Goal: Communication & Community: Answer question/provide support

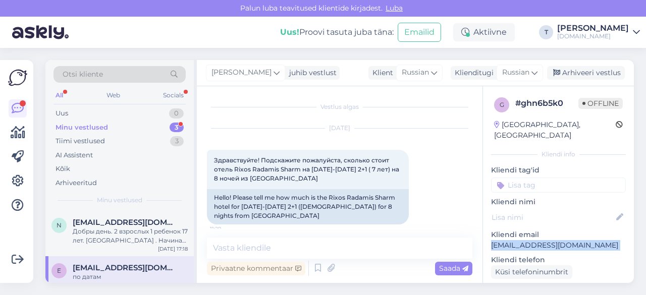
click at [140, 125] on div "Minu vestlused 3" at bounding box center [119, 128] width 132 height 14
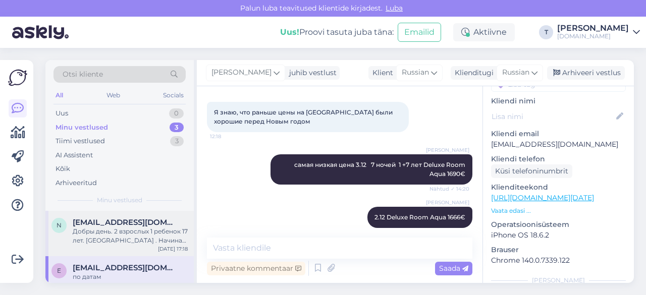
click at [135, 231] on div "Добры день. 2 взрослых 1 ребенок 17 лет. [GEOGRAPHIC_DATA] . Начиная с 4.10 ." at bounding box center [130, 236] width 115 height 18
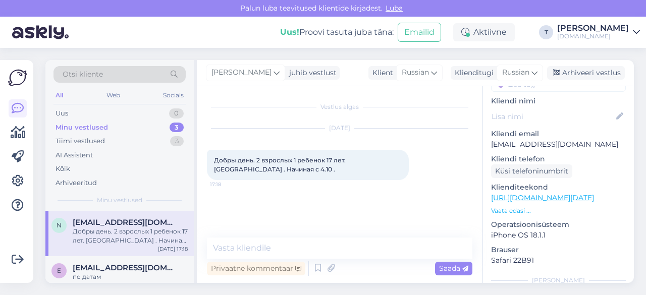
click at [511, 206] on p "Vaata edasi ..." at bounding box center [558, 210] width 135 height 9
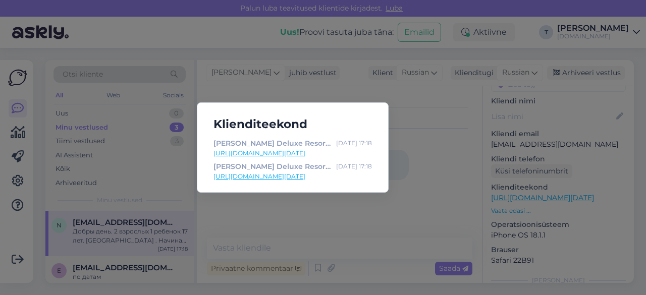
click at [451, 147] on div "Klienditeekond [PERSON_NAME] Deluxe Resort & Spa | Tuusik [DATE] 17:18 [URL][DO…" at bounding box center [323, 147] width 646 height 295
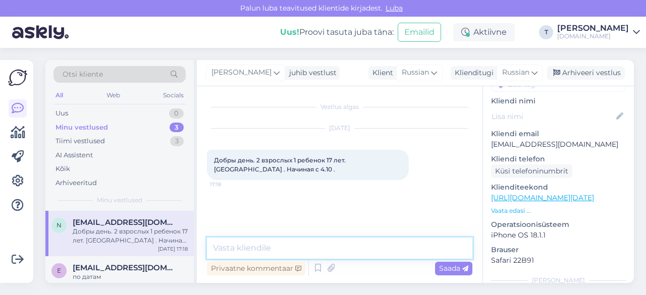
click at [279, 248] on textarea at bounding box center [339, 248] width 265 height 21
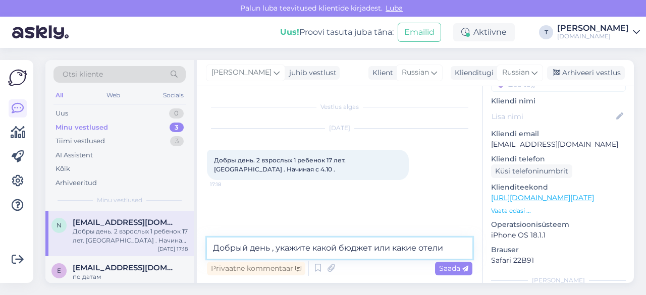
drag, startPoint x: 446, startPoint y: 247, endPoint x: 273, endPoint y: 243, distance: 173.1
click at [273, 243] on textarea "Добрый день , укажите какой бюджет или какие отели" at bounding box center [339, 248] width 265 height 21
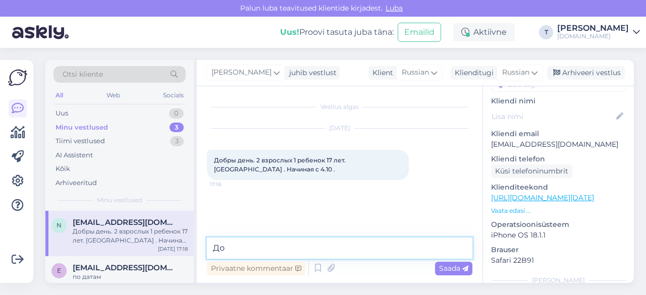
type textarea "Д"
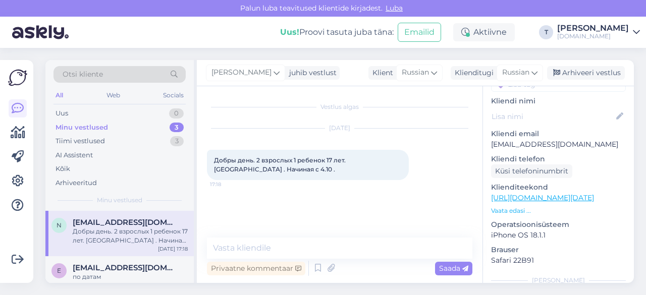
click at [509, 206] on p "Vaata edasi ..." at bounding box center [558, 210] width 135 height 9
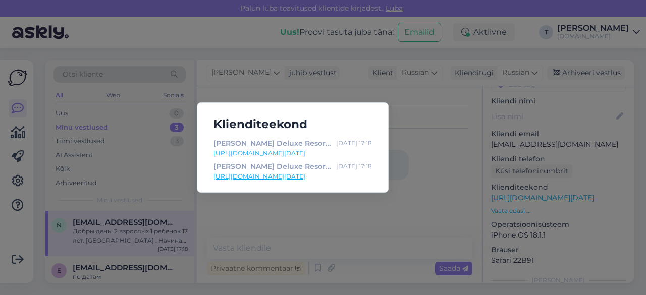
click at [270, 151] on link "[URL][DOMAIN_NAME][DATE]" at bounding box center [292, 153] width 158 height 9
click at [428, 163] on div "Klienditeekond [PERSON_NAME] Deluxe Resort & Spa | Tuusik [DATE] 17:18 [URL][DO…" at bounding box center [323, 147] width 646 height 295
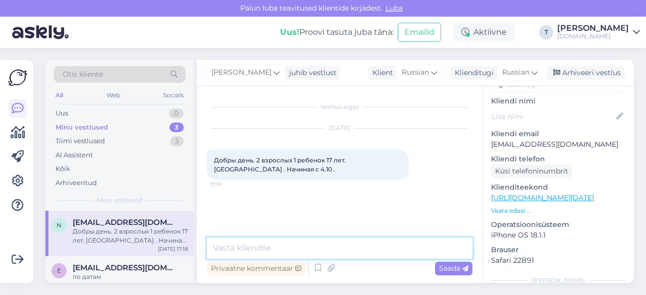
paste textarea "Standard Room Land View"
click at [211, 250] on textarea "Standard Room Land View 1902€" at bounding box center [339, 248] width 265 height 21
click at [211, 249] on textarea "8.10 Standard Room Land View 1902€" at bounding box center [339, 248] width 265 height 21
paste textarea "Standard Room Land View"
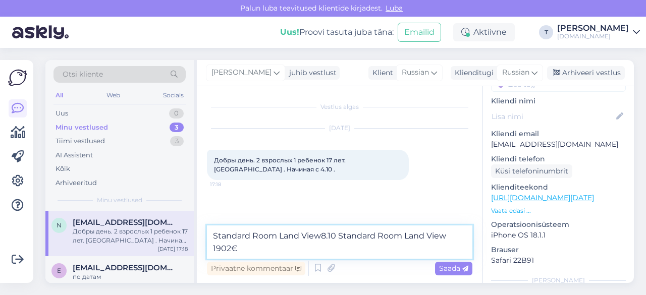
drag, startPoint x: 322, startPoint y: 234, endPoint x: 195, endPoint y: 226, distance: 126.9
click at [195, 226] on div "Otsi kliente All Web Socials Uus 0 Minu vestlused 3 Tiimi vestlused 3 AI Assist…" at bounding box center [339, 171] width 588 height 223
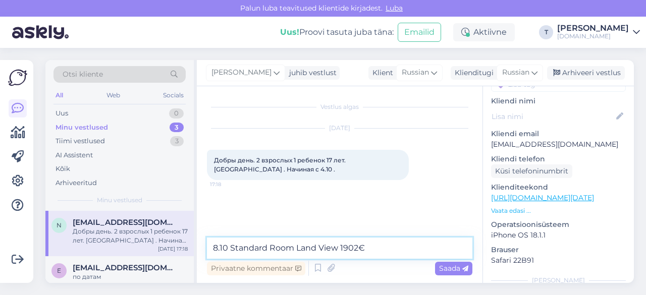
paste textarea "[PERSON_NAME] Deluxe Resort & Spa"
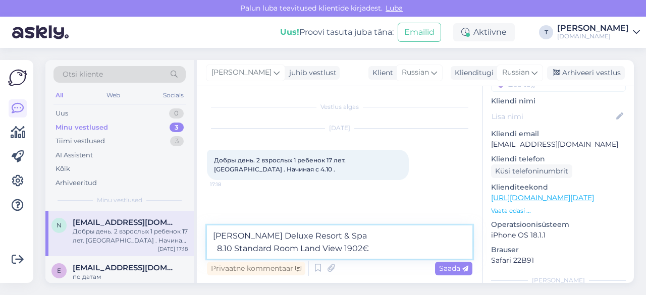
click at [383, 245] on textarea "[PERSON_NAME] Deluxe Resort & Spa 8.10 Standard Room Land View 1902€" at bounding box center [339, 242] width 265 height 33
paste textarea "Standard Room Land View"
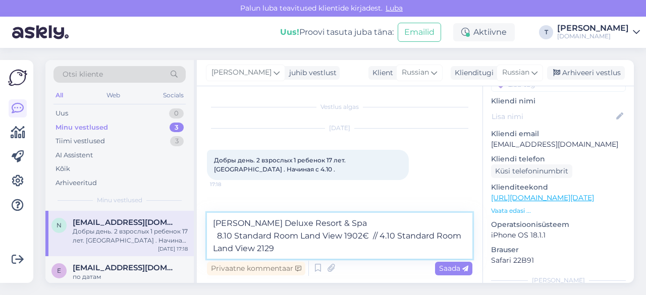
type textarea "[PERSON_NAME] Deluxe Resort & Spa 8.10 Standard Room Land View 1902€ // 4.10 St…"
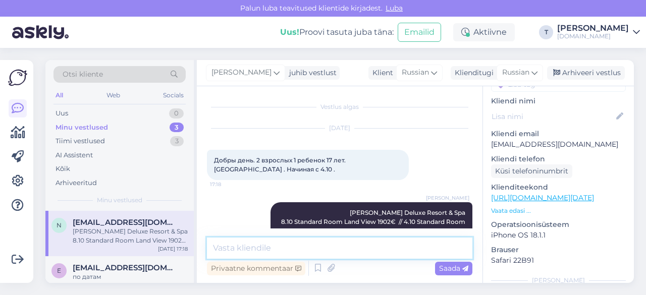
scroll to position [24, 0]
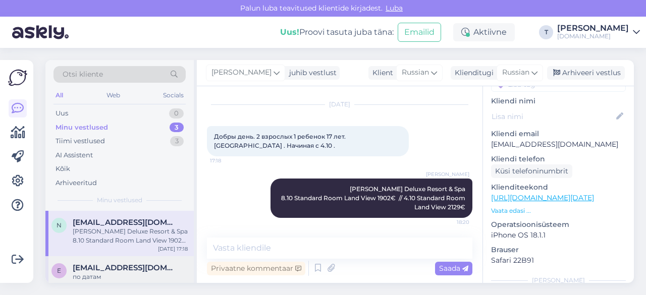
click at [118, 267] on span "[EMAIL_ADDRESS][DOMAIN_NAME]" at bounding box center [125, 267] width 105 height 9
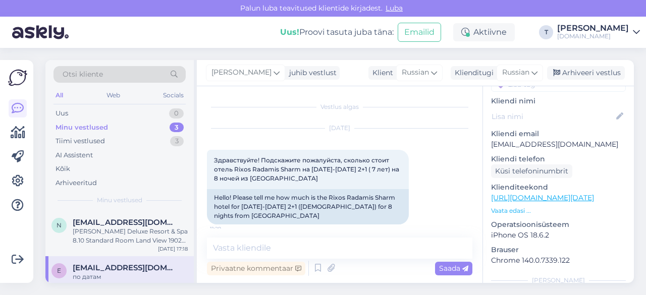
scroll to position [2373, 0]
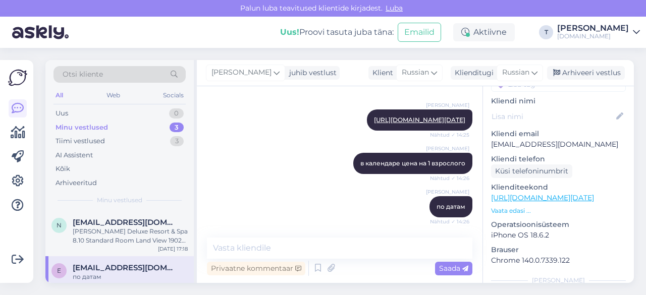
click at [147, 125] on div "Minu vestlused 3" at bounding box center [119, 128] width 132 height 14
click at [137, 235] on div "[PERSON_NAME] Deluxe Resort & Spa 8.10 Standard Room Land View 1902€ // 4.10 St…" at bounding box center [130, 236] width 115 height 18
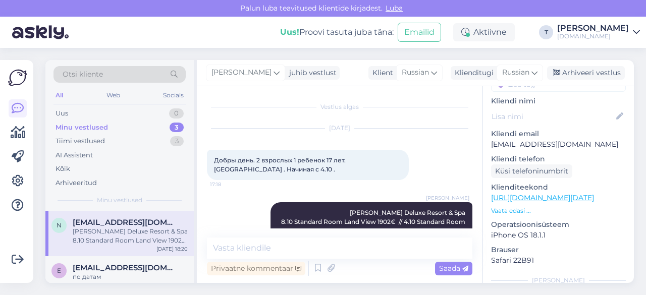
scroll to position [24, 0]
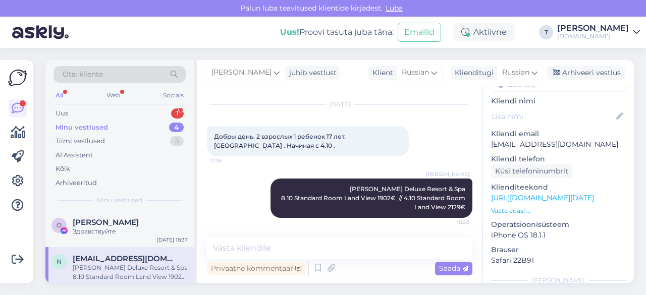
click at [131, 122] on div "Minu vestlused 4" at bounding box center [119, 128] width 132 height 14
click at [112, 228] on div "Здравствуйте" at bounding box center [130, 231] width 115 height 9
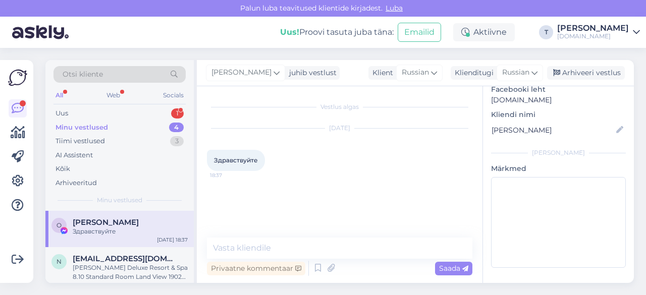
scroll to position [98, 0]
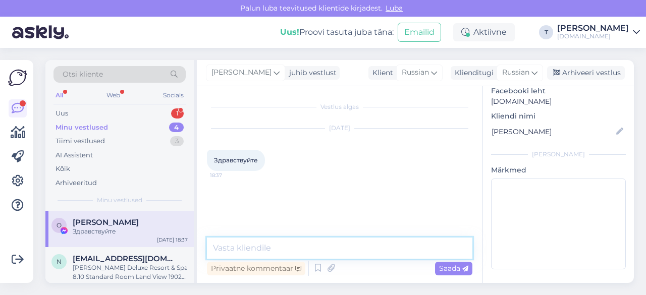
click at [288, 256] on textarea at bounding box center [339, 248] width 265 height 21
type textarea "L"
type textarea "Добрый вечер!"
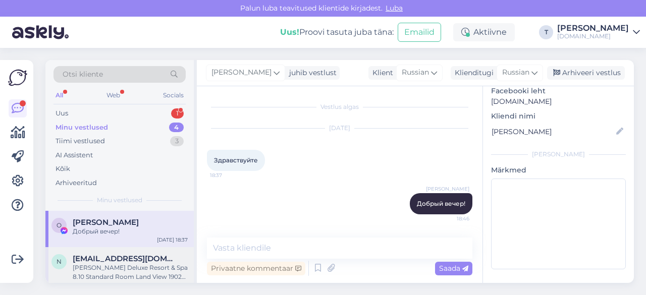
click at [136, 265] on div "[PERSON_NAME] Deluxe Resort & Spa 8.10 Standard Room Land View 1902€ // 4.10 St…" at bounding box center [130, 272] width 115 height 18
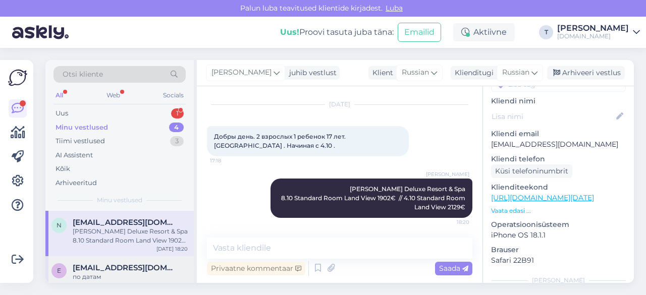
scroll to position [90, 0]
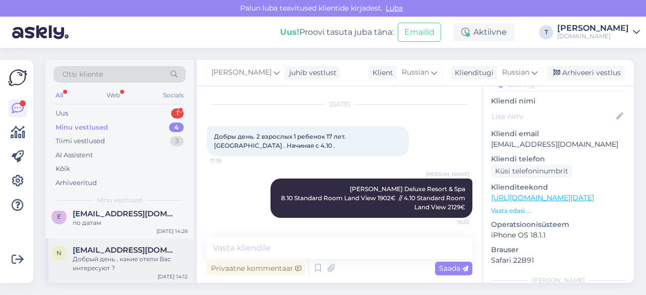
click at [116, 261] on div "Добрый день , какие отели Вас интересуют ?" at bounding box center [130, 264] width 115 height 18
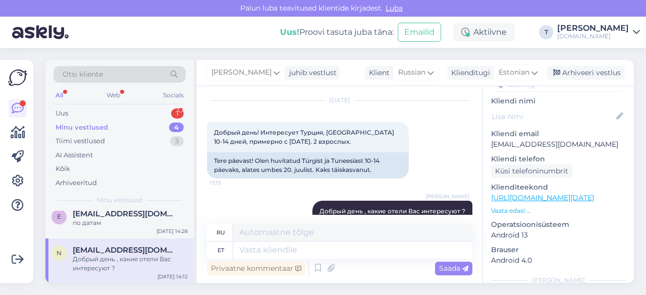
scroll to position [12, 0]
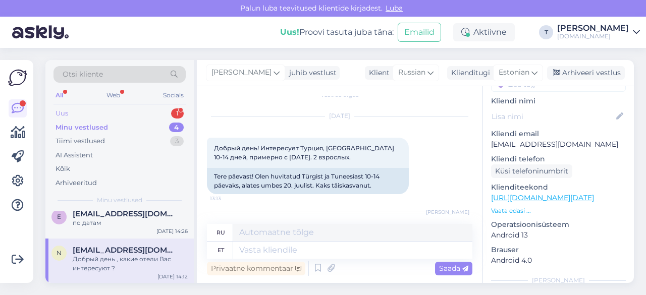
click at [105, 113] on div "Uus 1" at bounding box center [119, 113] width 132 height 14
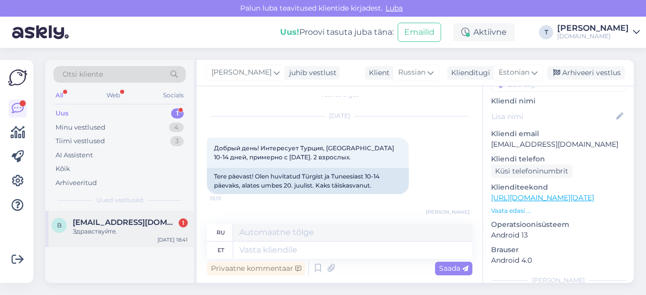
click at [115, 234] on div "Здравствуйте." at bounding box center [130, 231] width 115 height 9
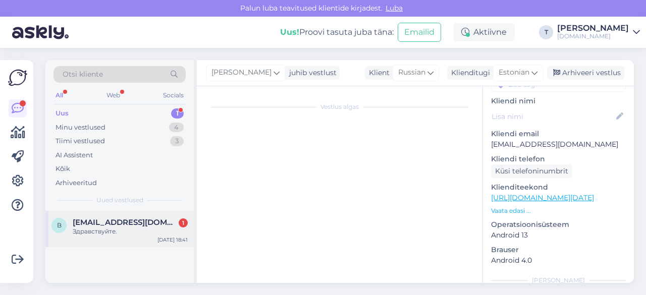
scroll to position [8, 0]
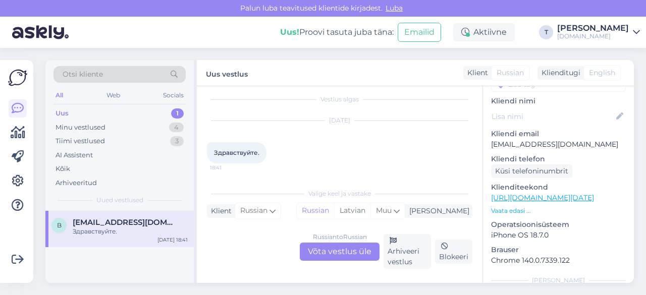
click at [337, 257] on div "Russian to Russian Võta vestlus üle" at bounding box center [340, 252] width 80 height 18
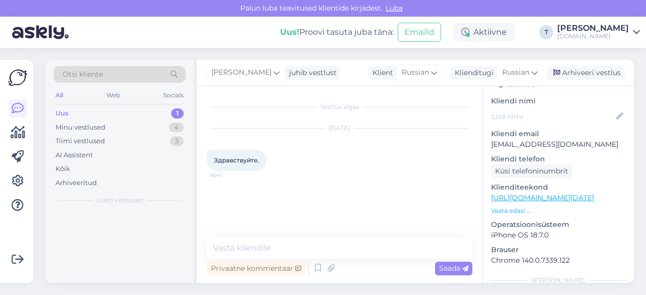
scroll to position [0, 0]
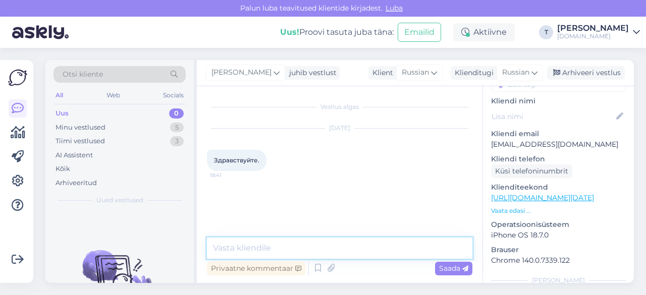
drag, startPoint x: 302, startPoint y: 253, endPoint x: 326, endPoint y: 235, distance: 30.6
click at [302, 253] on textarea at bounding box center [339, 248] width 265 height 21
type textarea "добрый вечер"
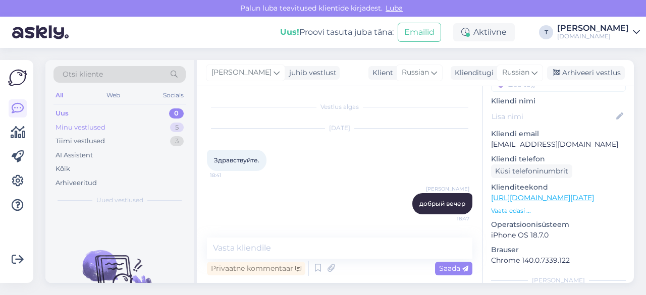
click at [126, 129] on div "Minu vestlused 5" at bounding box center [119, 128] width 132 height 14
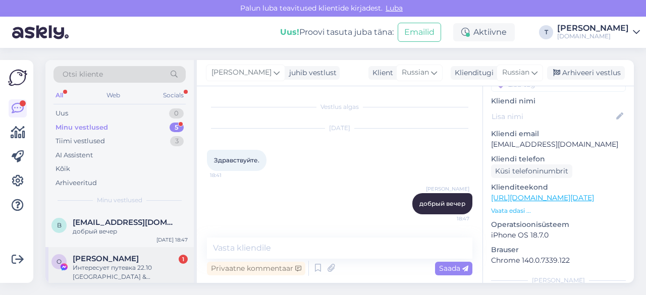
click at [126, 262] on span "[PERSON_NAME]" at bounding box center [106, 258] width 66 height 9
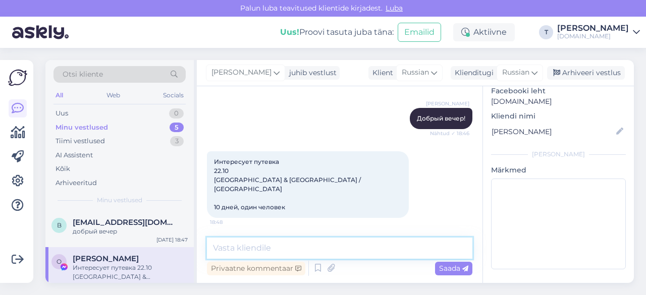
click at [268, 249] on textarea at bounding box center [339, 248] width 265 height 21
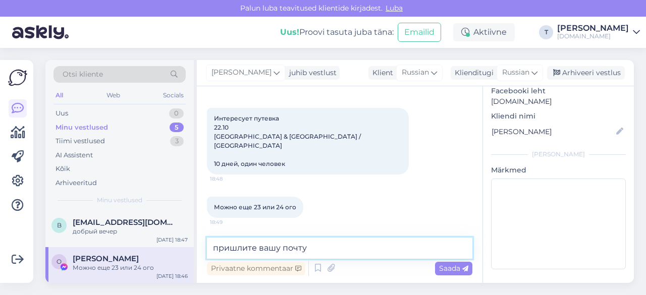
type textarea "пришлите вашу почту"
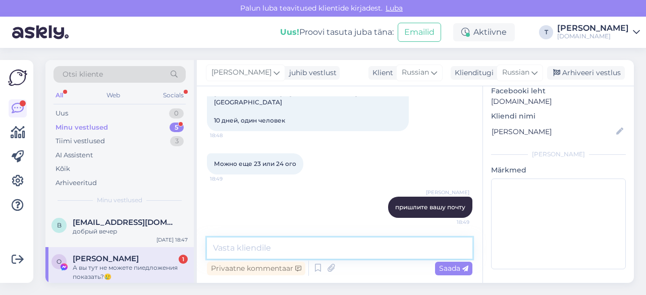
scroll to position [215, 0]
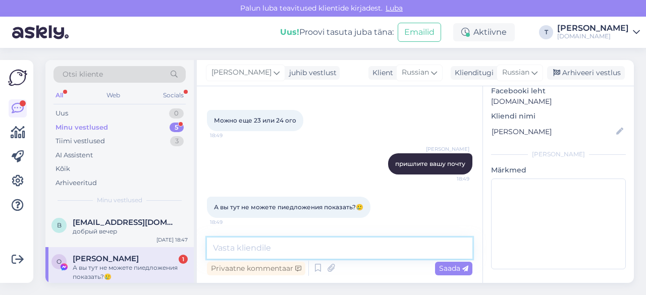
click at [306, 244] on textarea at bounding box center [339, 248] width 265 height 21
type textarea "v"
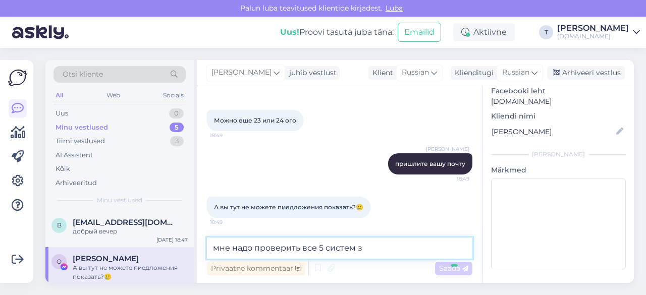
type textarea "мне надо проверить все 5 систем за"
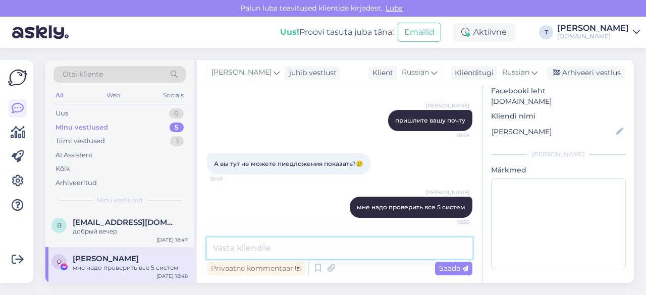
type textarea "[PERSON_NAME]"
click at [322, 245] on textarea at bounding box center [339, 248] width 265 height 21
click at [313, 250] on textarea at bounding box center [339, 248] width 265 height 21
click at [321, 243] on textarea at bounding box center [339, 248] width 265 height 21
type textarea "п"
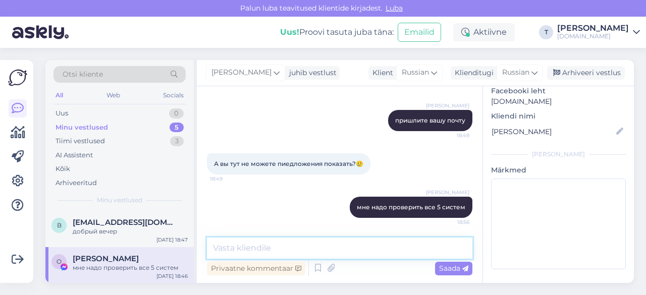
click at [259, 246] on textarea at bounding box center [339, 248] width 265 height 21
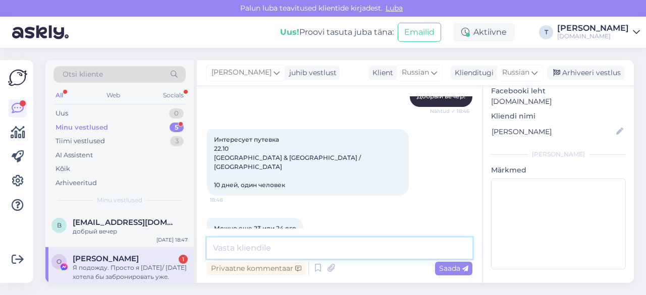
scroll to position [311, 0]
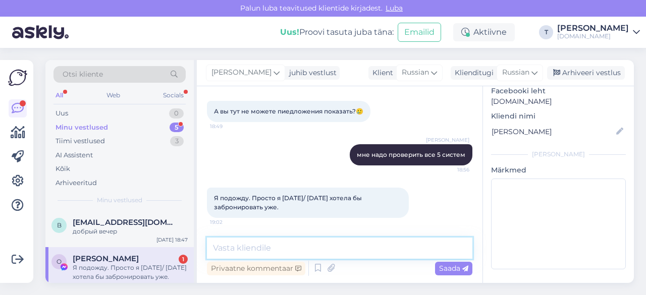
click at [288, 248] on textarea at bounding box center [339, 248] width 265 height 21
click at [295, 243] on textarea at bounding box center [339, 248] width 265 height 21
type textarea "9 ночей тогда?"
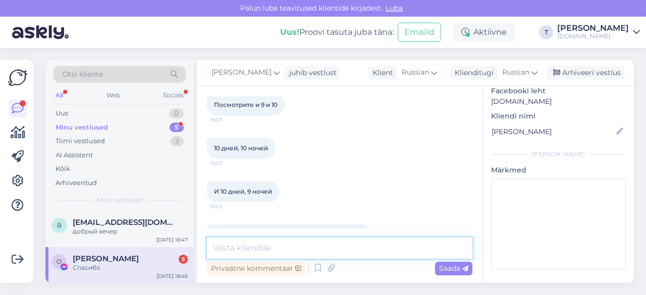
scroll to position [572, 0]
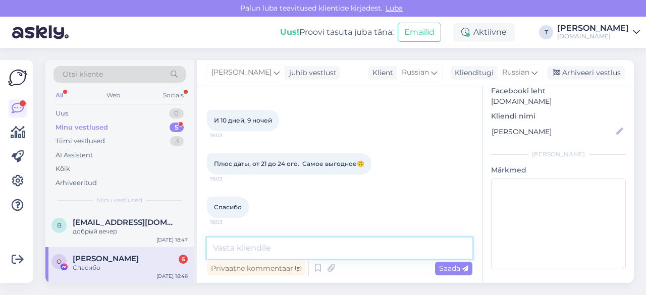
click at [290, 249] on textarea at bounding box center [339, 248] width 265 height 21
type textarea "d"
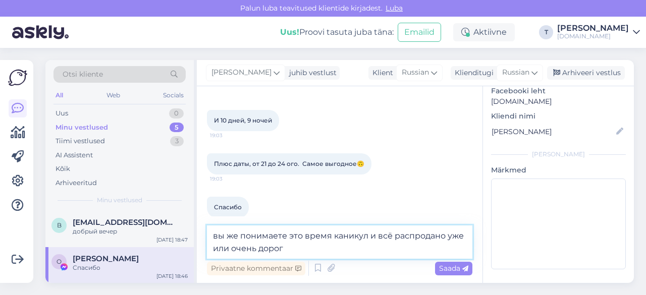
type textarea "вы же понимаете это время каникул и всё распродано уже или очень дорого"
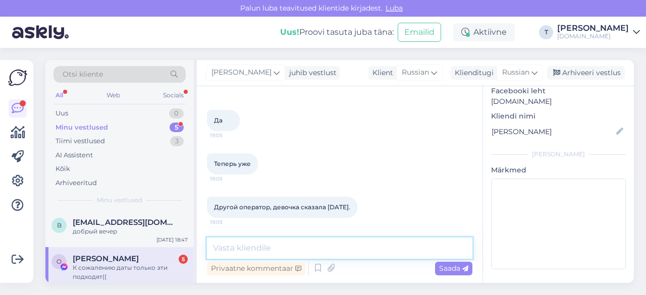
scroll to position [841, 0]
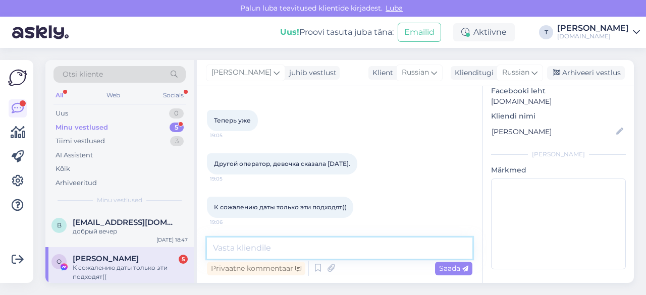
click at [282, 247] on textarea at bounding box center [339, 248] width 265 height 21
click at [212, 249] on textarea "1218€" at bounding box center [339, 248] width 265 height 21
type textarea "24.10 9 ночей 1218€"
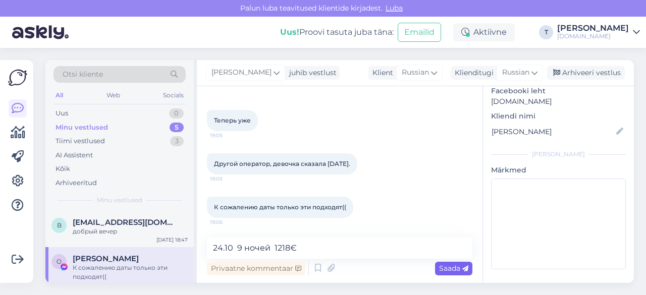
click at [444, 267] on span "Saada" at bounding box center [453, 268] width 29 height 9
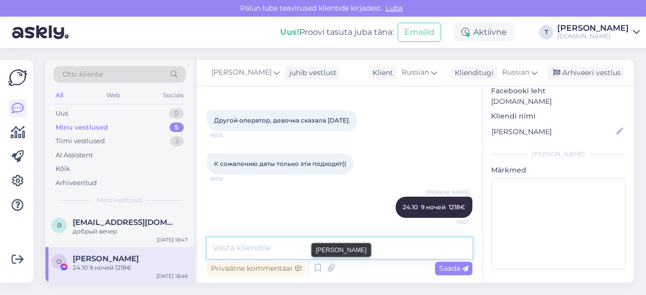
drag, startPoint x: 330, startPoint y: 246, endPoint x: 324, endPoint y: 312, distance: 66.9
click at [324, 295] on html "[PERSON_NAME] teavitused klientide kirjadest. Luba Uus! Proovi tasuta [PERSON_N…" at bounding box center [323, 147] width 646 height 295
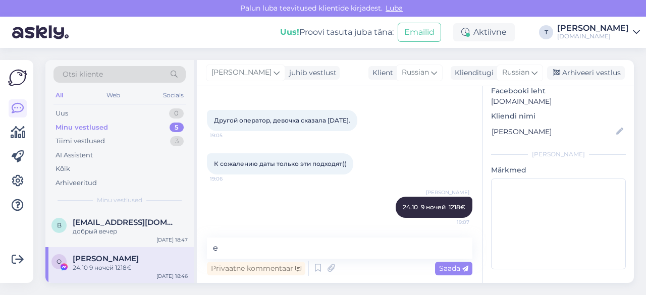
click at [390, 148] on div "К сожалению даты только эти подходят(( 19:06" at bounding box center [339, 163] width 265 height 43
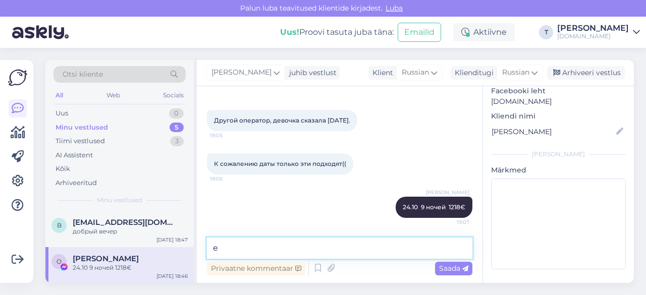
click at [253, 245] on textarea "e" at bounding box center [339, 248] width 265 height 21
drag, startPoint x: 236, startPoint y: 247, endPoint x: 184, endPoint y: 249, distance: 51.5
click at [185, 249] on div "Otsi kliente All Web Socials Uus 0 Minu vestlused 5 Tiimi vestlused 3 AI Assist…" at bounding box center [339, 171] width 588 height 223
type textarea "e"
click at [262, 249] on textarea at bounding box center [339, 248] width 265 height 21
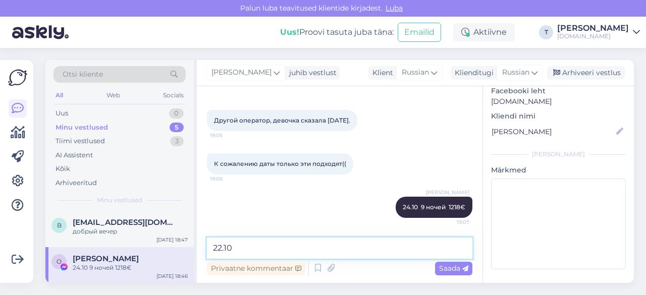
click at [293, 247] on textarea "22.10" at bounding box center [339, 248] width 265 height 21
drag, startPoint x: 282, startPoint y: 246, endPoint x: 194, endPoint y: 244, distance: 87.8
click at [195, 244] on div "Otsi kliente All Web Socials Uus 0 Minu vestlused 5 Tiimi vestlused 3 AI Assist…" at bounding box center [339, 171] width 588 height 223
type textarea "c"
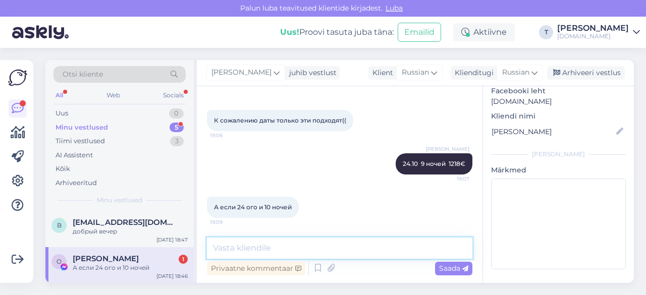
click at [244, 244] on textarea at bounding box center [339, 248] width 265 height 21
type textarea "1182"
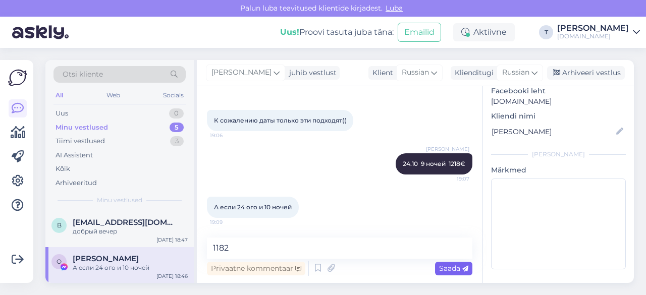
click at [447, 268] on span "Saada" at bounding box center [453, 268] width 29 height 9
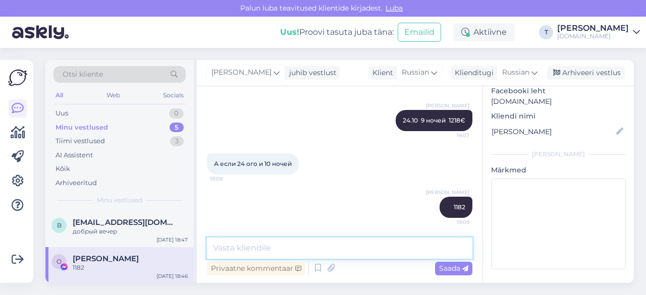
click at [430, 251] on textarea at bounding box center [339, 248] width 265 height 21
type textarea "даже ниже цена"
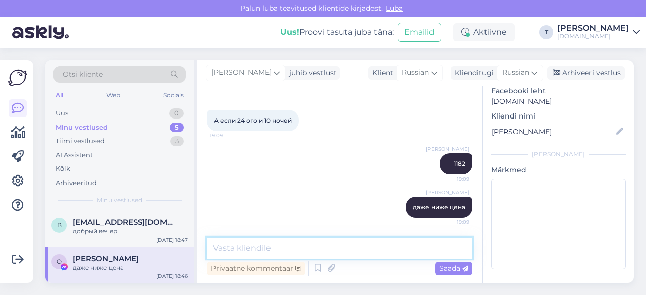
click at [378, 242] on textarea at bounding box center [339, 248] width 265 height 21
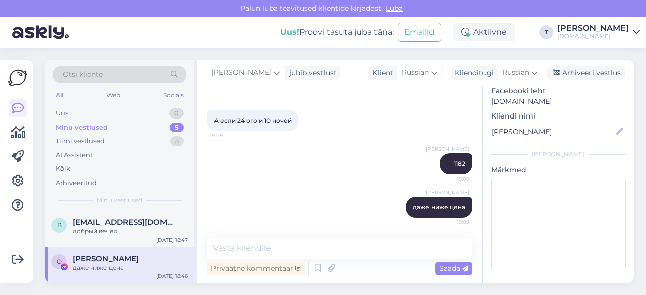
drag, startPoint x: 308, startPoint y: 246, endPoint x: 438, endPoint y: 185, distance: 142.9
click at [438, 185] on div "[PERSON_NAME] 1182 19:09" at bounding box center [339, 163] width 265 height 43
click at [440, 163] on div "[PERSON_NAME] 1182 19:09" at bounding box center [456, 163] width 33 height 21
click at [371, 171] on div "[PERSON_NAME] 1182 19:09" at bounding box center [339, 163] width 265 height 43
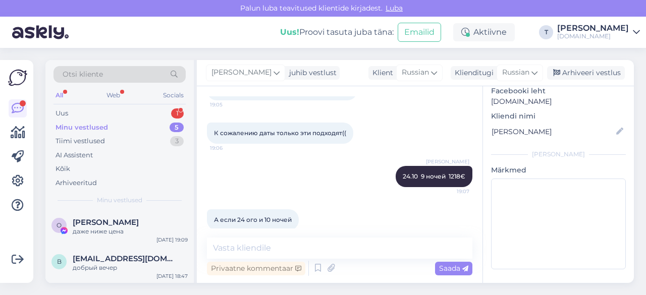
scroll to position [914, 0]
click at [108, 111] on div "Uus 1" at bounding box center [119, 113] width 132 height 14
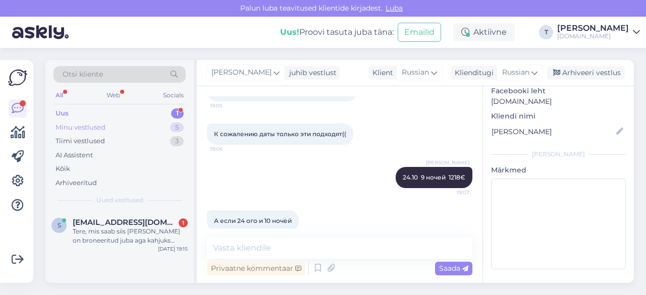
click at [112, 123] on div "Minu vestlused 5" at bounding box center [119, 128] width 132 height 14
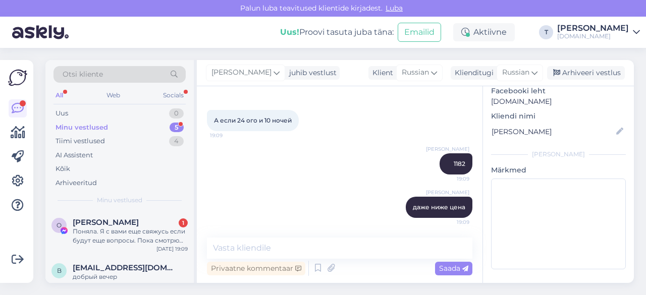
scroll to position [1067, 0]
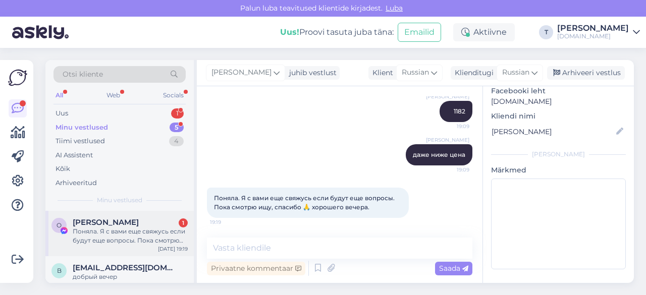
click at [142, 228] on div "Поняла. Я с вами еще свяжусь если будут еще вопросы. Пока смотрю ищу, спасибо 🙏…" at bounding box center [130, 236] width 115 height 18
click at [569, 70] on div "Arhiveeri vestlus" at bounding box center [586, 73] width 78 height 14
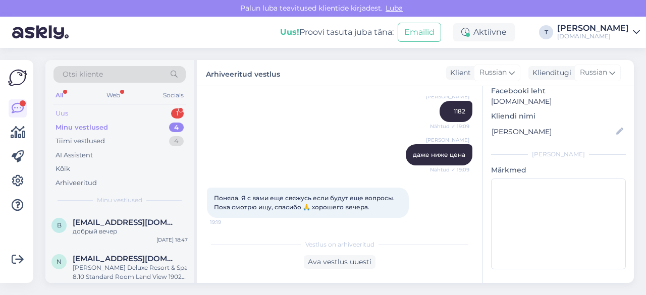
click at [158, 111] on div "Uus 1" at bounding box center [119, 113] width 132 height 14
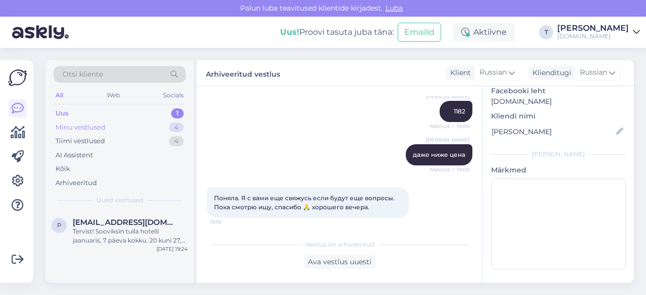
click at [158, 124] on div "Minu vestlused 4" at bounding box center [119, 128] width 132 height 14
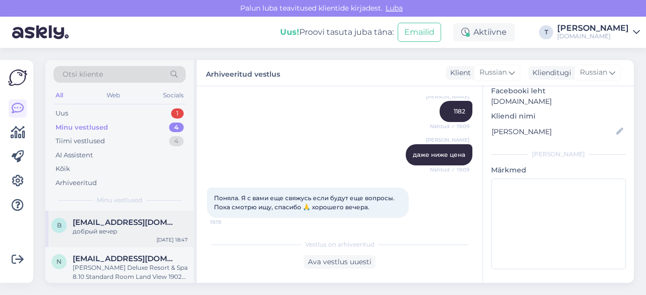
click at [144, 225] on span "[EMAIL_ADDRESS][DOMAIN_NAME]" at bounding box center [125, 222] width 105 height 9
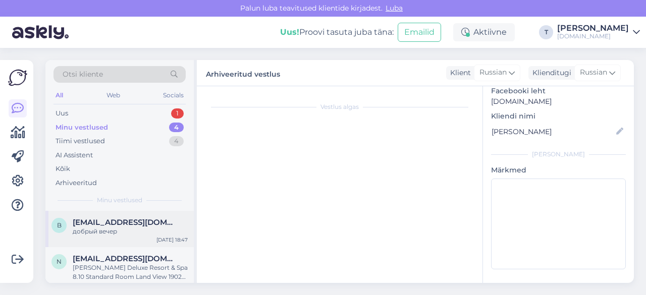
scroll to position [101, 0]
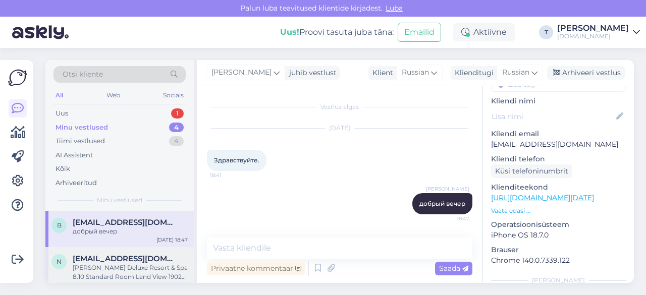
click at [115, 264] on div "[PERSON_NAME] Deluxe Resort & Spa 8.10 Standard Room Land View 1902€ // 4.10 St…" at bounding box center [130, 272] width 115 height 18
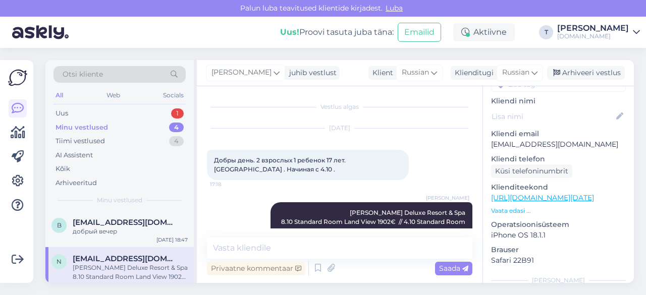
scroll to position [24, 0]
